Goal: Task Accomplishment & Management: Complete application form

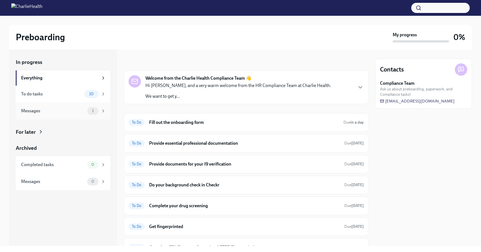
click at [85, 104] on div "Messages 1" at bounding box center [63, 110] width 95 height 17
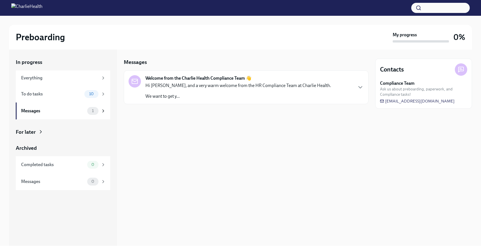
click at [188, 95] on p "We want to get y..." at bounding box center [238, 96] width 186 height 6
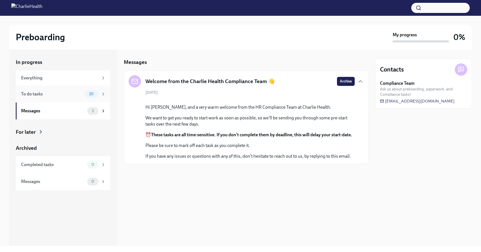
click at [77, 93] on div "To do tasks" at bounding box center [51, 94] width 61 height 6
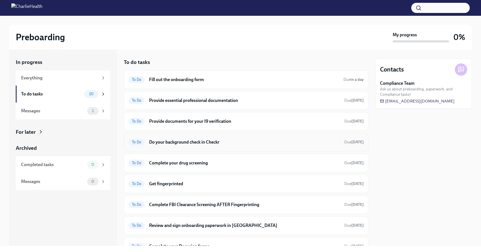
click at [258, 145] on h6 "Do your background check in Checkr" at bounding box center [244, 142] width 191 height 6
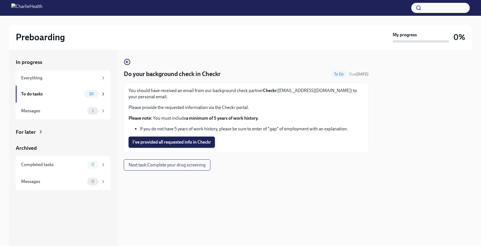
click at [168, 142] on span "I've provided all requested info in Checkr" at bounding box center [172, 142] width 79 height 6
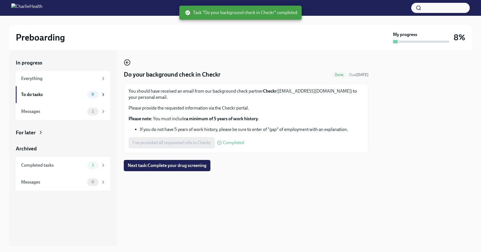
click at [129, 62] on icon "button" at bounding box center [127, 62] width 7 height 7
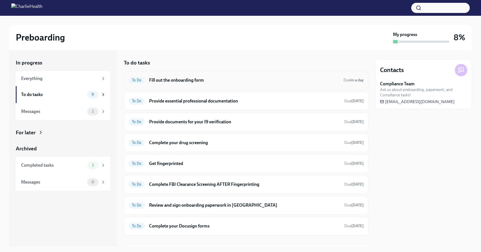
click at [233, 84] on div "To Do Fill out the onboarding form Due in a day" at bounding box center [246, 80] width 235 height 9
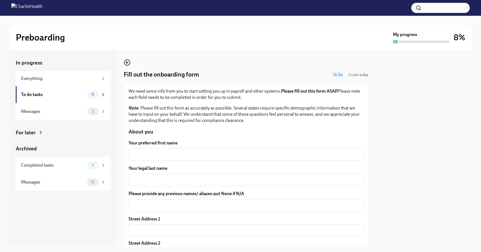
click at [127, 62] on icon "button" at bounding box center [127, 62] width 2 height 0
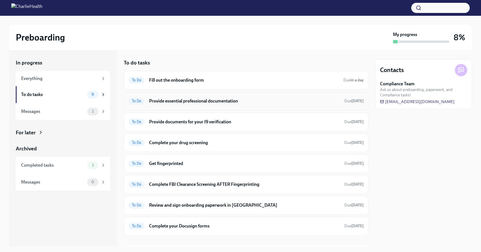
click at [172, 100] on h6 "Provide essential professional documentation" at bounding box center [244, 101] width 191 height 6
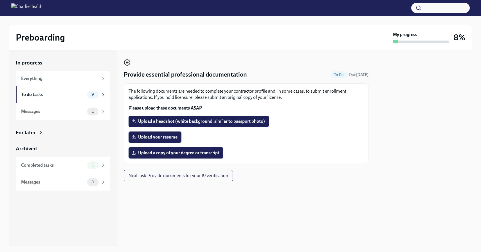
click at [128, 64] on icon "button" at bounding box center [127, 62] width 7 height 7
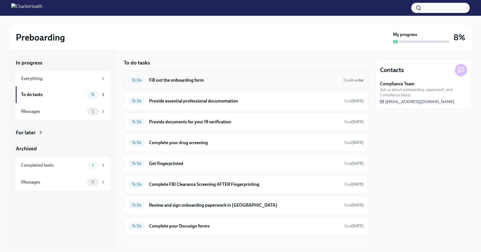
click at [200, 82] on h6 "Fill out the onboarding form" at bounding box center [244, 80] width 190 height 6
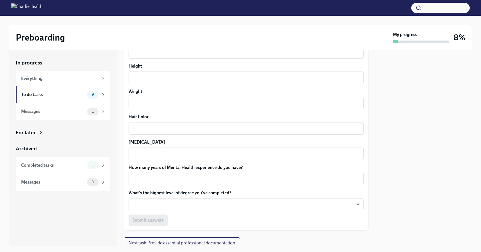
scroll to position [502, 0]
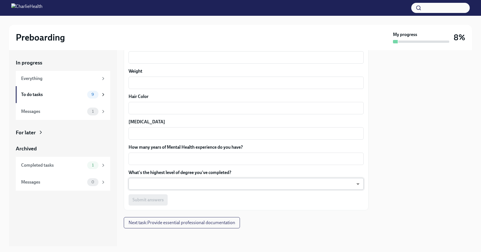
click at [133, 181] on body "Preboarding My progress 8% In progress Everything To do tasks 9 Messages 1 For …" at bounding box center [240, 126] width 481 height 252
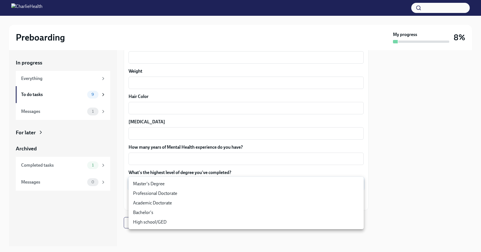
click at [139, 212] on li "Bachelor's" at bounding box center [246, 213] width 235 height 10
type input "oQxEXK86X"
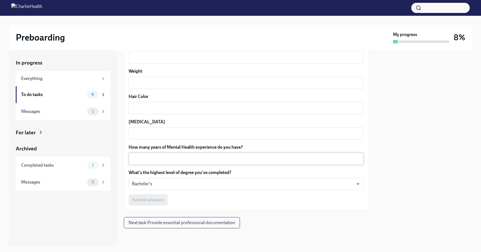
click at [153, 164] on div "x ​" at bounding box center [246, 159] width 235 height 12
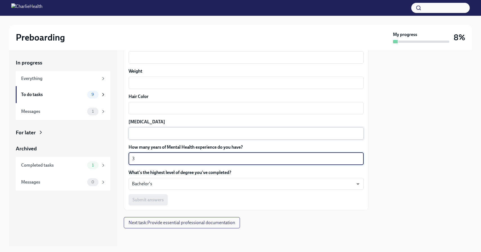
type textarea "3"
click at [153, 134] on textarea "[MEDICAL_DATA]" at bounding box center [246, 133] width 228 height 7
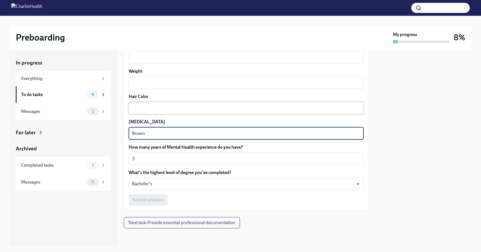
type textarea "Brown"
click at [159, 106] on textarea "Hair Color" at bounding box center [246, 108] width 228 height 7
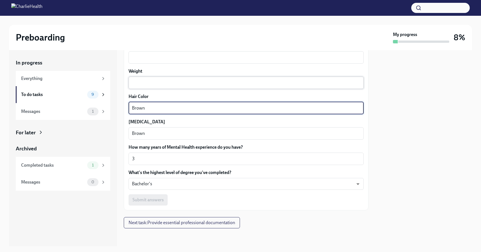
type textarea "Brown"
click at [148, 84] on textarea "Weight" at bounding box center [246, 82] width 228 height 7
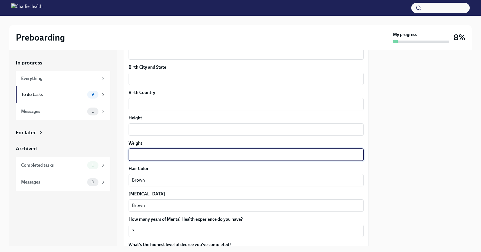
scroll to position [429, 0]
click at [148, 84] on div "x ​" at bounding box center [246, 79] width 235 height 12
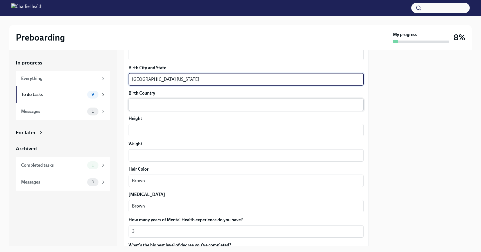
type textarea "[GEOGRAPHIC_DATA] [US_STATE]"
click at [146, 105] on textarea "Birth Country" at bounding box center [246, 104] width 228 height 7
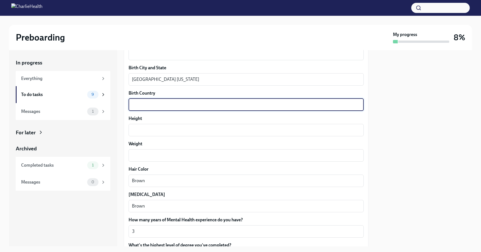
type textarea "o"
type textarea "[GEOGRAPHIC_DATA]"
click at [140, 130] on textarea "Height" at bounding box center [246, 130] width 228 height 7
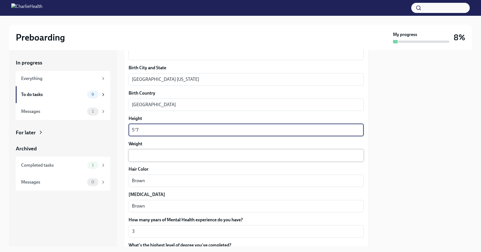
type textarea "5'7"
click at [139, 152] on textarea "Weight" at bounding box center [246, 155] width 228 height 7
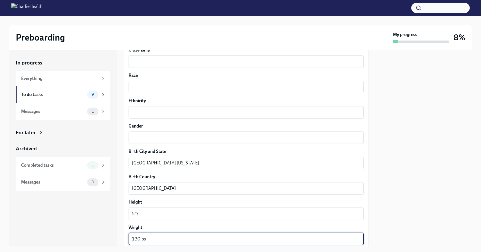
scroll to position [339, 0]
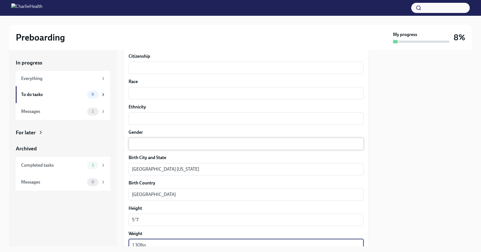
type textarea "130lbs"
click at [143, 142] on textarea "Gender" at bounding box center [246, 143] width 228 height 7
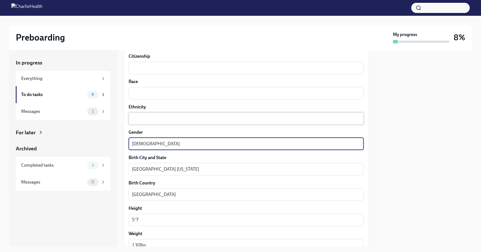
type textarea "[DEMOGRAPHIC_DATA]"
click at [160, 117] on textarea "Ethnicity" at bounding box center [246, 118] width 228 height 7
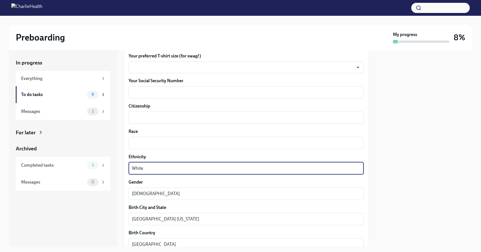
scroll to position [289, 0]
type textarea "White"
click at [153, 142] on textarea "Race" at bounding box center [246, 143] width 228 height 7
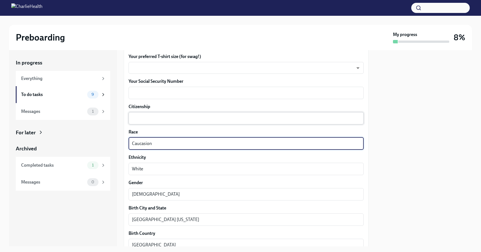
type textarea "Caucasion"
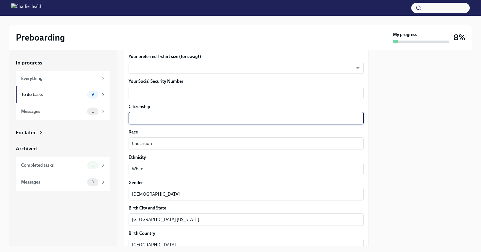
click at [156, 118] on textarea "Citizenship" at bounding box center [246, 118] width 228 height 7
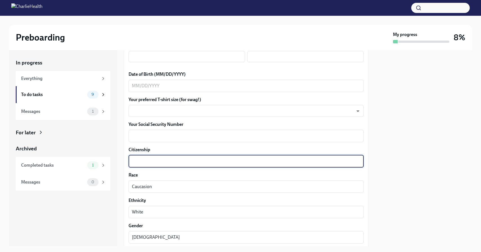
scroll to position [246, 0]
type textarea "[GEOGRAPHIC_DATA]"
click at [139, 136] on textarea "Your Social Security Number" at bounding box center [246, 135] width 228 height 7
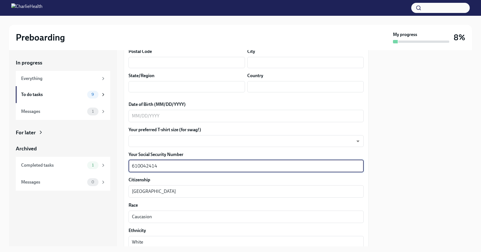
scroll to position [214, 0]
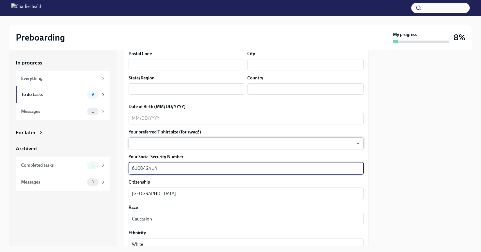
type textarea "610042414"
click at [164, 139] on body "Preboarding My progress 8% In progress Everything To do tasks 9 Messages 1 For …" at bounding box center [240, 126] width 481 height 252
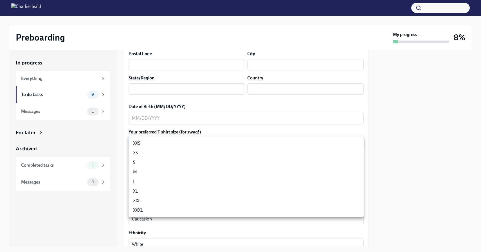
click at [140, 171] on li "M" at bounding box center [246, 172] width 235 height 10
type input "wd3N6mQyWZ"
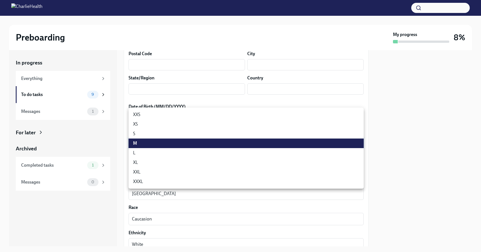
click at [145, 147] on body "Preboarding My progress 8% In progress Everything To do tasks 9 Messages 1 For …" at bounding box center [240, 126] width 481 height 252
click at [138, 144] on li "M" at bounding box center [246, 143] width 235 height 10
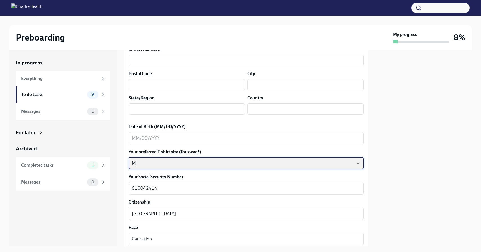
scroll to position [187, 0]
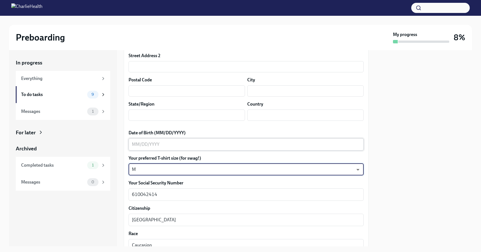
click at [133, 143] on textarea "Date of Birth (MM/DD/YYYY)" at bounding box center [246, 144] width 228 height 7
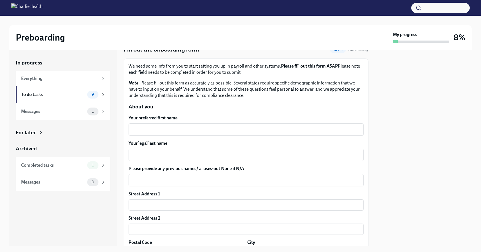
scroll to position [16, 0]
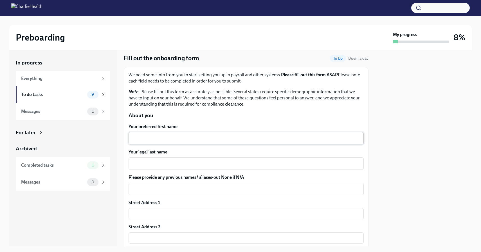
type textarea "[DATE]"
click at [142, 140] on textarea "Your preferred first name" at bounding box center [246, 138] width 228 height 7
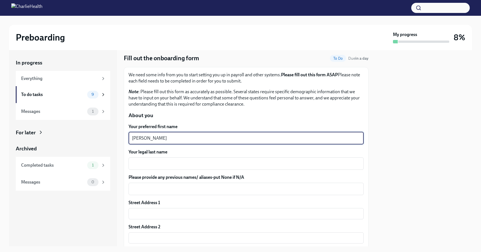
type textarea "[PERSON_NAME]"
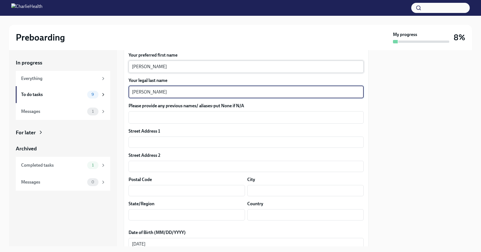
scroll to position [88, 0]
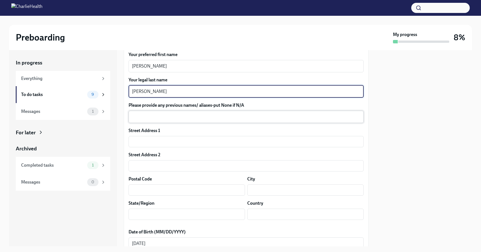
type textarea "[PERSON_NAME]"
click at [163, 118] on textarea "Please provide any previous names/ aliases-put None if N/A" at bounding box center [246, 116] width 228 height 7
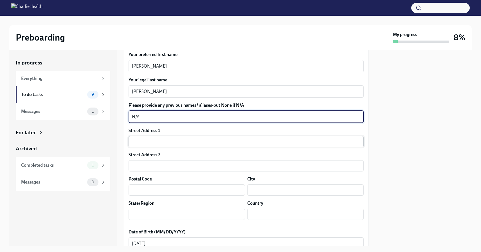
type textarea "N/A"
click at [161, 142] on input "text" at bounding box center [246, 141] width 235 height 11
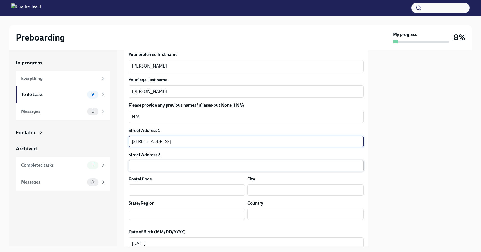
type input "[STREET_ADDRESS]"
click at [158, 166] on input "text" at bounding box center [246, 165] width 235 height 11
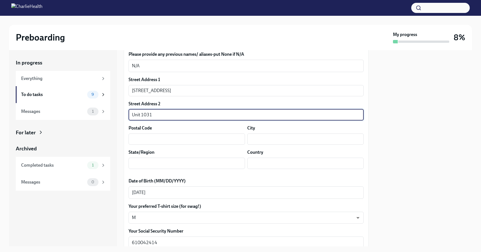
scroll to position [150, 0]
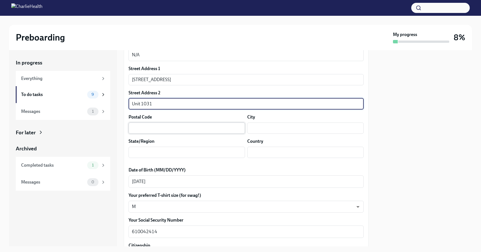
type input "Unit 1031"
click at [146, 133] on input "text" at bounding box center [187, 127] width 116 height 11
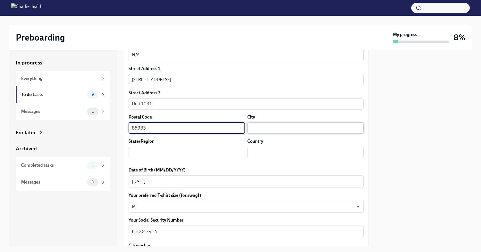
type input "85383"
click at [268, 128] on input "text" at bounding box center [305, 127] width 116 height 11
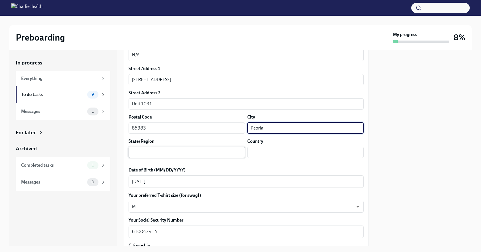
type input "Peoria"
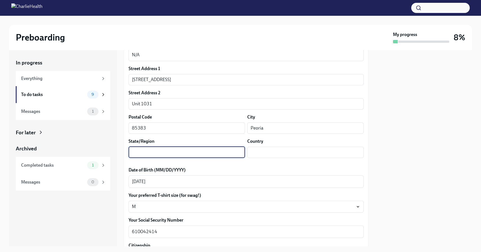
click at [173, 155] on input "text" at bounding box center [187, 152] width 116 height 11
type input "[US_STATE]"
click at [284, 154] on input "text" at bounding box center [305, 152] width 116 height 11
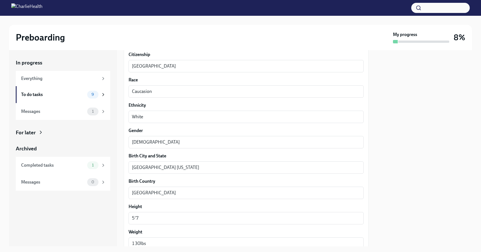
scroll to position [341, 0]
type input "[GEOGRAPHIC_DATA]"
click at [140, 91] on textarea "Caucasion" at bounding box center [246, 91] width 228 height 7
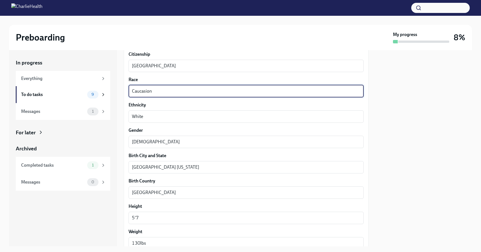
click at [140, 91] on textarea "Caucasion" at bounding box center [246, 91] width 228 height 7
click at [157, 93] on textarea "Caucasion" at bounding box center [246, 91] width 228 height 7
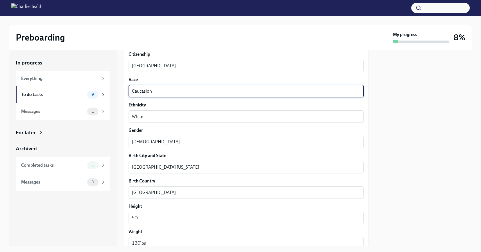
click at [143, 91] on textarea "Caucasion" at bounding box center [246, 91] width 228 height 7
click at [157, 91] on textarea "Caucasion" at bounding box center [246, 91] width 228 height 7
type textarea "Caucasian"
click at [354, 102] on label "Ethnicity" at bounding box center [246, 105] width 235 height 6
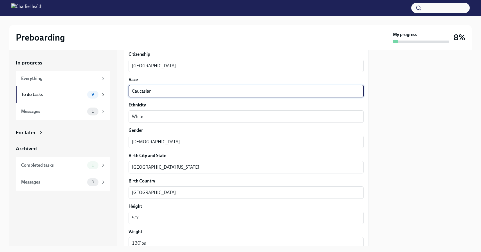
click at [354, 113] on textarea "White" at bounding box center [246, 116] width 228 height 7
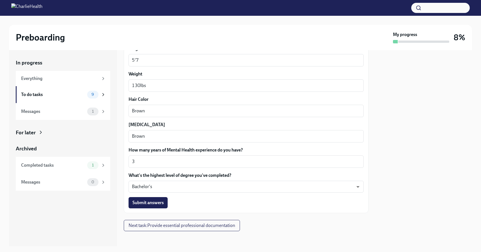
scroll to position [502, 0]
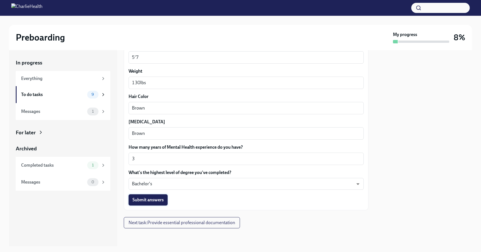
click at [158, 202] on span "Submit answers" at bounding box center [148, 200] width 31 height 6
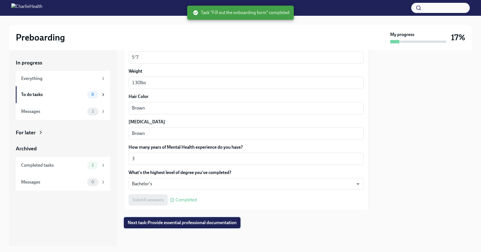
click at [137, 220] on span "Next task : Provide essential professional documentation" at bounding box center [182, 223] width 109 height 6
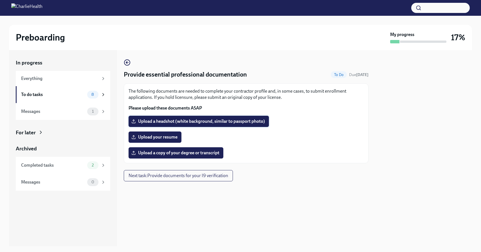
click at [141, 119] on span "Upload a headshot (white background, similar to passport photo)" at bounding box center [199, 121] width 133 height 6
click at [0, 0] on input "Upload a headshot (white background, similar to passport photo)" at bounding box center [0, 0] width 0 height 0
click at [138, 136] on span "Upload your resume" at bounding box center [155, 137] width 45 height 6
click at [0, 0] on input "Upload your resume" at bounding box center [0, 0] width 0 height 0
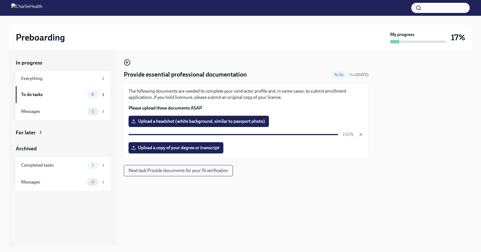
click at [208, 150] on span "Upload a copy of your degree or transcript" at bounding box center [176, 148] width 87 height 6
click at [0, 0] on input "Upload a copy of your degree or transcript" at bounding box center [0, 0] width 0 height 0
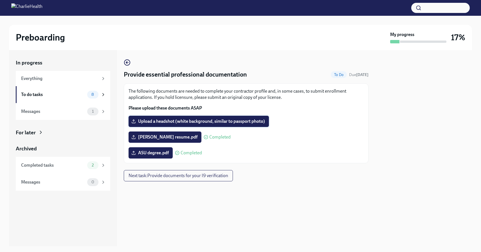
click at [166, 121] on span "Upload a headshot (white background, similar to passport photo)" at bounding box center [199, 121] width 133 height 6
click at [0, 0] on input "Upload a headshot (white background, similar to passport photo)" at bounding box center [0, 0] width 0 height 0
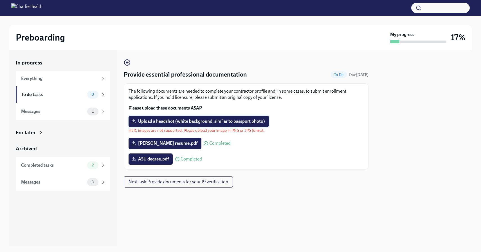
click at [155, 122] on span "Upload a headshot (white background, similar to passport photo)" at bounding box center [199, 121] width 133 height 6
click at [0, 0] on input "Upload a headshot (white background, similar to passport photo)" at bounding box center [0, 0] width 0 height 0
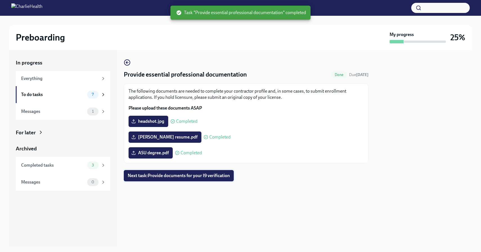
click at [187, 178] on span "Next task : Provide documents for your I9 verification" at bounding box center [179, 176] width 102 height 6
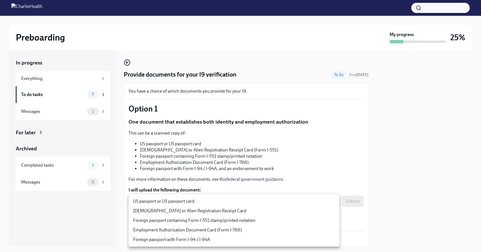
click at [283, 205] on body "Preboarding My progress 25% In progress Everything To do tasks 7 Messages 1 For…" at bounding box center [240, 126] width 481 height 252
click at [170, 201] on li "US passport or US passport card" at bounding box center [234, 201] width 211 height 10
type input "KnYOjnC8x"
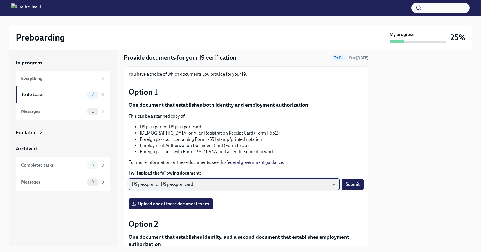
scroll to position [17, 0]
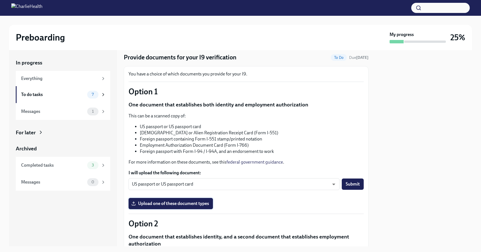
click at [204, 203] on span "Upload one of these document types" at bounding box center [171, 204] width 77 height 6
click at [0, 0] on input "Upload one of these document types" at bounding box center [0, 0] width 0 height 0
click at [354, 184] on span "Submit" at bounding box center [353, 184] width 14 height 6
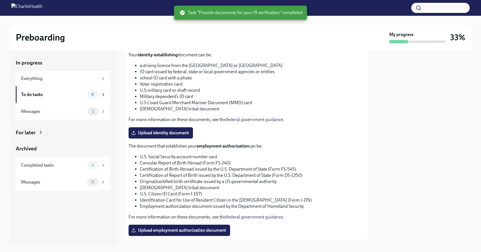
scroll to position [248, 0]
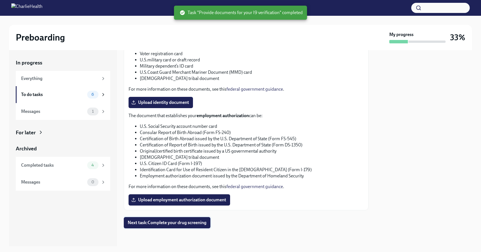
click at [200, 224] on span "Next task : Complete your drug screening" at bounding box center [167, 223] width 79 height 6
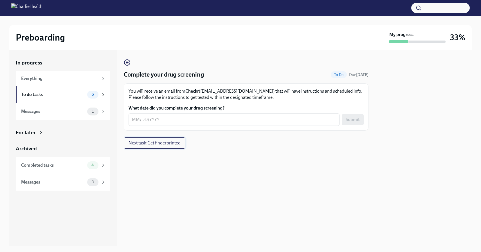
click at [145, 145] on span "Next task : Get fingerprinted" at bounding box center [155, 143] width 52 height 6
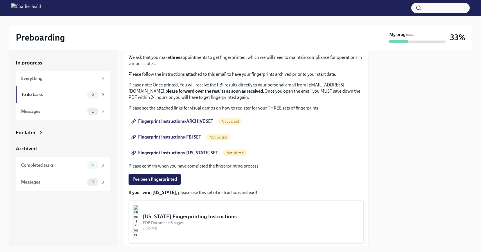
scroll to position [33, 0]
click at [179, 122] on span "Fingerprint Instructions-ARCHIVE SET" at bounding box center [173, 122] width 81 height 6
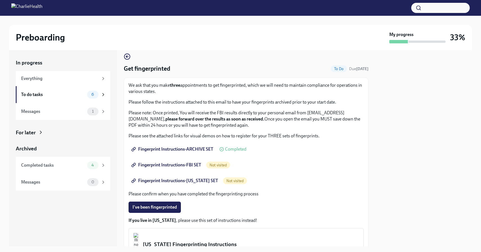
scroll to position [0, 0]
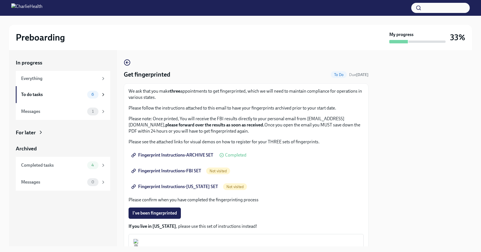
click at [179, 172] on span "Fingerprint Instructions-FBI SET" at bounding box center [167, 171] width 69 height 6
click at [84, 94] on div "To do tasks" at bounding box center [53, 94] width 64 height 6
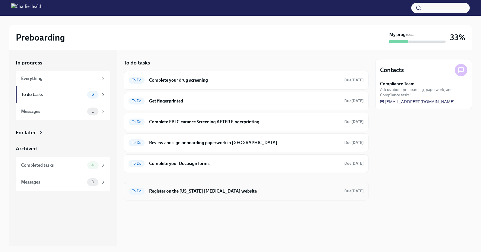
click at [160, 190] on h6 "Register on the [US_STATE] [MEDICAL_DATA] website" at bounding box center [244, 191] width 191 height 6
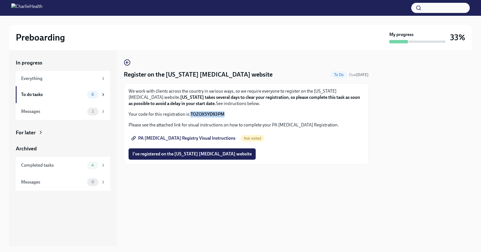
drag, startPoint x: 191, startPoint y: 114, endPoint x: 224, endPoint y: 114, distance: 33.2
click at [224, 114] on strong "TOZOX5YD93PM" at bounding box center [207, 113] width 34 height 5
copy strong "TOZOX5YD93PM"
click at [200, 139] on span "PA [MEDICAL_DATA] Registry Visual Instructions" at bounding box center [184, 138] width 103 height 6
copy strong "TOZOX5YD93PM"
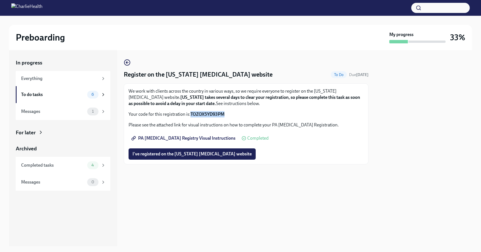
click at [206, 139] on span "PA [MEDICAL_DATA] Registry Visual Instructions" at bounding box center [184, 138] width 103 height 6
click at [181, 153] on span "I've registered on the [US_STATE] [MEDICAL_DATA] website" at bounding box center [192, 154] width 119 height 6
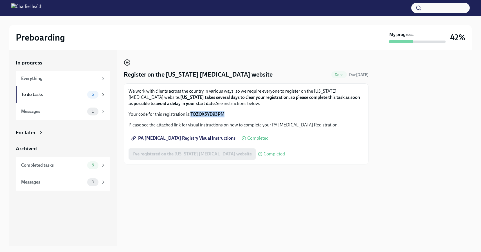
click at [127, 61] on icon "button" at bounding box center [127, 62] width 7 height 7
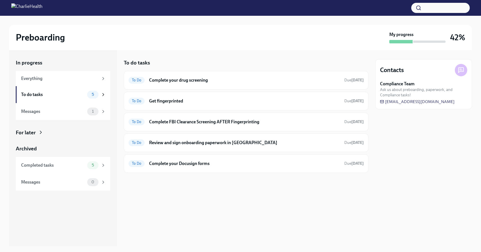
click at [413, 88] on span "Ask us about preboarding, paperwork, and Compliance tasks!" at bounding box center [423, 92] width 87 height 11
click at [62, 114] on div "Messages" at bounding box center [53, 111] width 64 height 6
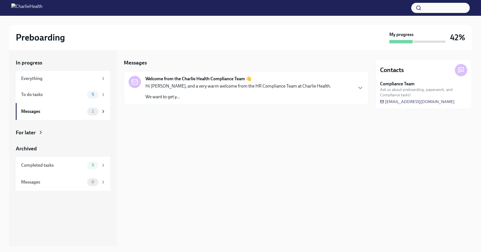
click at [212, 87] on p "Hi [PERSON_NAME], and a very warm welcome from the HR Compliance Team at Charli…" at bounding box center [238, 86] width 186 height 6
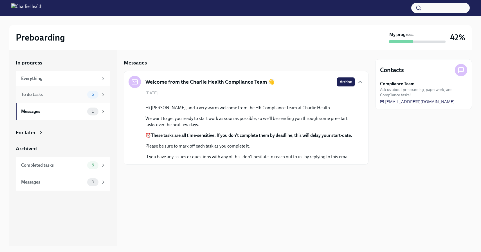
click at [79, 94] on div "To do tasks" at bounding box center [53, 94] width 64 height 6
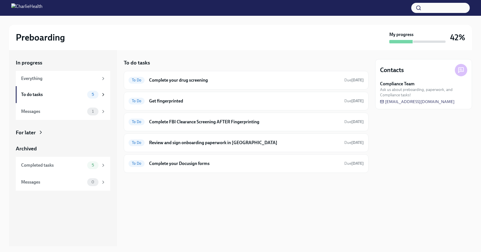
drag, startPoint x: 458, startPoint y: 102, endPoint x: 461, endPoint y: 104, distance: 3.5
click at [461, 104] on div "Compliance Team Ask us about preboarding, paperwork, and Compliance tasks! [EMA…" at bounding box center [423, 93] width 87 height 24
drag, startPoint x: 458, startPoint y: 102, endPoint x: 430, endPoint y: 101, distance: 27.9
click at [430, 101] on div "Compliance Team Ask us about preboarding, paperwork, and Compliance tasks! [EMA…" at bounding box center [423, 93] width 87 height 24
click at [430, 101] on span "[EMAIL_ADDRESS][DOMAIN_NAME]" at bounding box center [417, 102] width 75 height 6
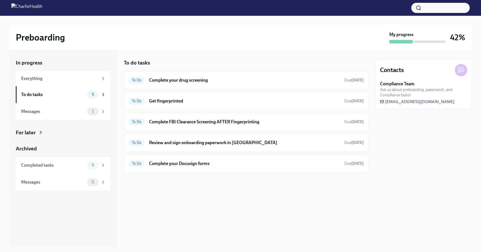
click at [460, 100] on div "Compliance Team Ask us about preboarding, paperwork, and Compliance tasks! [EMA…" at bounding box center [423, 93] width 87 height 24
drag, startPoint x: 460, startPoint y: 100, endPoint x: 369, endPoint y: 107, distance: 91.1
click at [369, 107] on div "In progress Everything To do tasks 5 Messages 1 For later Archived Completed ta…" at bounding box center [240, 148] width 463 height 196
click at [398, 120] on div "Contacts Compliance Team Ask us about preboarding, paperwork, and Compliance ta…" at bounding box center [423, 148] width 97 height 196
click at [199, 106] on div "To Do Get fingerprinted Due [DATE]" at bounding box center [246, 101] width 245 height 19
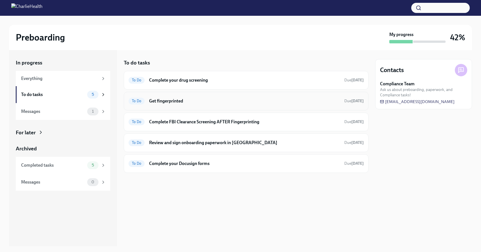
click at [170, 101] on h6 "Get fingerprinted" at bounding box center [244, 101] width 191 height 6
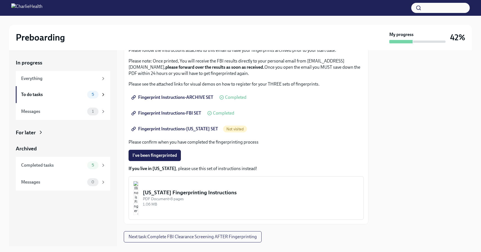
scroll to position [59, 0]
click at [190, 127] on span "Fingerprint Instructions-[US_STATE] SET" at bounding box center [176, 128] width 86 height 6
click at [176, 97] on span "Fingerprint Instructions-ARCHIVE SET" at bounding box center [173, 97] width 81 height 6
click at [176, 115] on span "Fingerprint Instructions-FBI SET" at bounding box center [167, 112] width 69 height 6
click at [168, 129] on span "Fingerprint Instructions-[US_STATE] SET" at bounding box center [176, 128] width 86 height 6
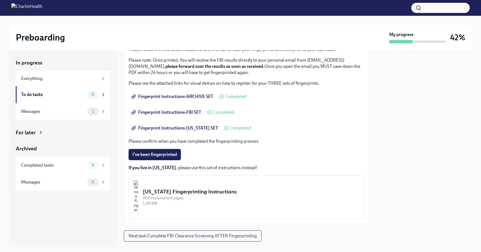
scroll to position [72, 0]
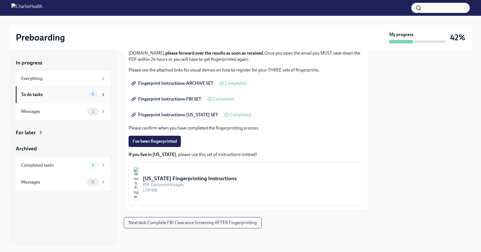
click at [78, 99] on div "To do tasks 5" at bounding box center [63, 94] width 95 height 17
